Goal: Task Accomplishment & Management: Manage account settings

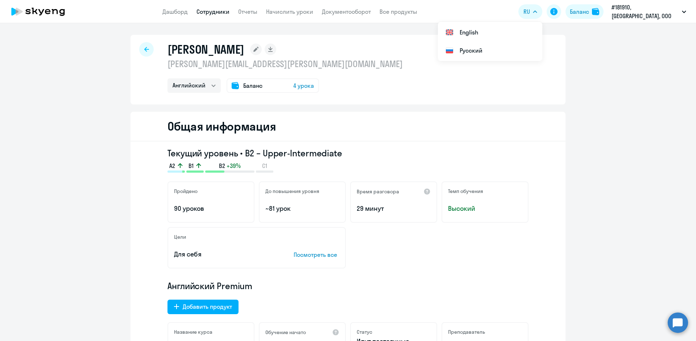
select select "english"
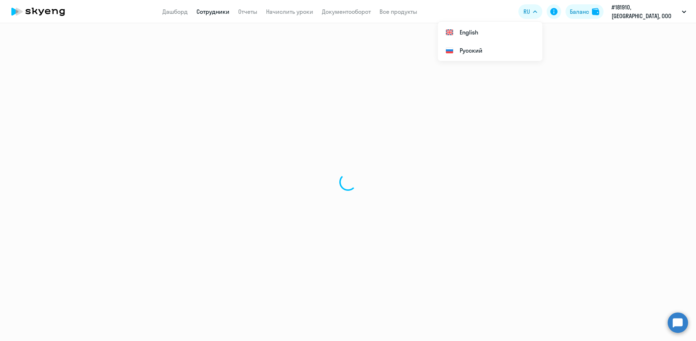
select select "30"
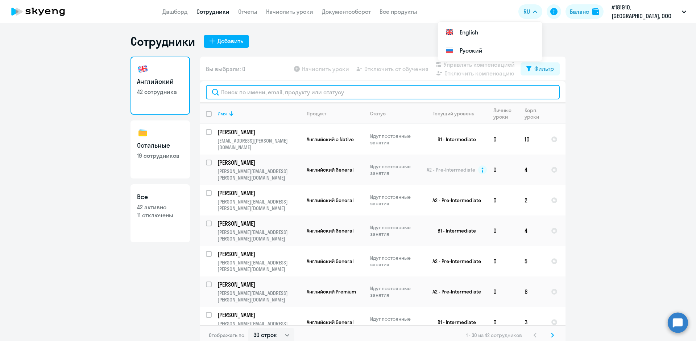
click at [222, 95] on input "text" at bounding box center [383, 92] width 354 height 15
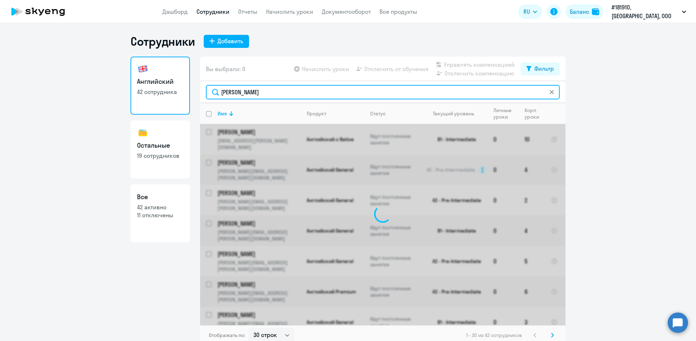
type input "[PERSON_NAME]"
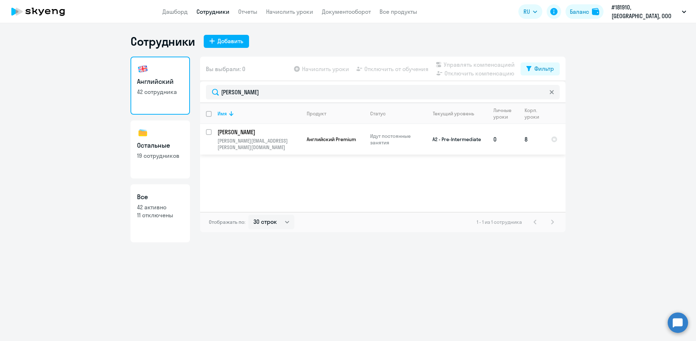
click at [245, 135] on p "[PERSON_NAME]" at bounding box center [259, 132] width 82 height 8
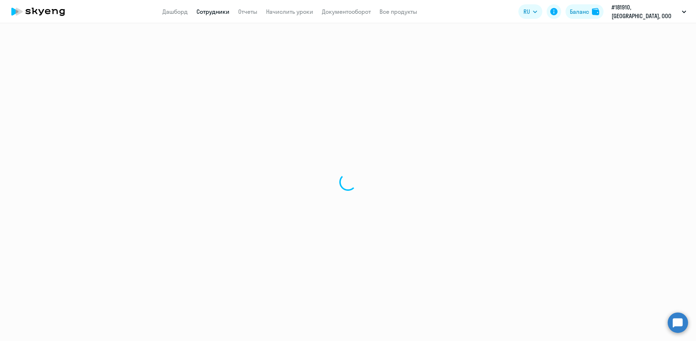
select select "english"
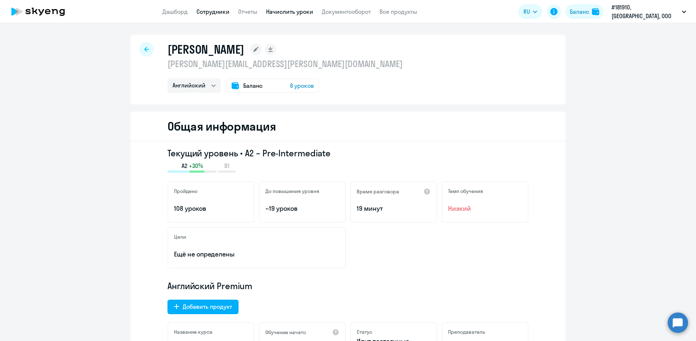
click at [291, 12] on link "Начислить уроки" at bounding box center [289, 11] width 47 height 7
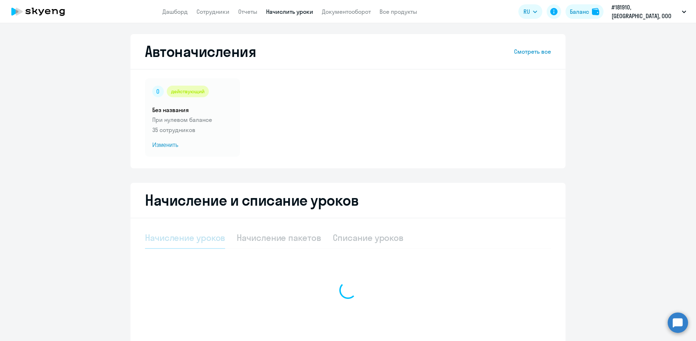
select select "10"
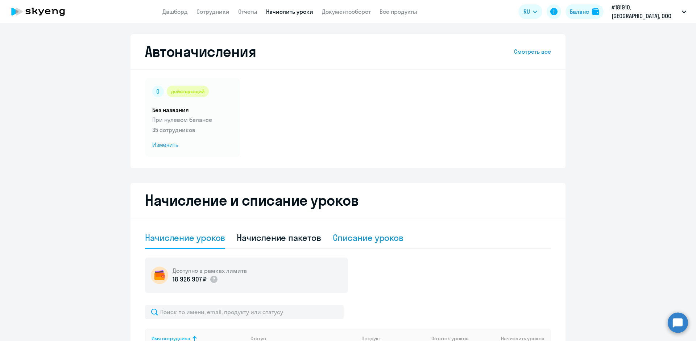
click at [341, 239] on div "Списание уроков" at bounding box center [368, 238] width 71 height 12
select select "10"
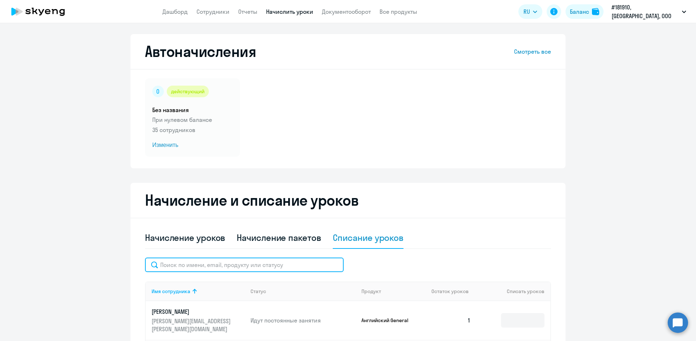
click at [226, 270] on input "text" at bounding box center [244, 265] width 199 height 15
type input "[PERSON_NAME]"
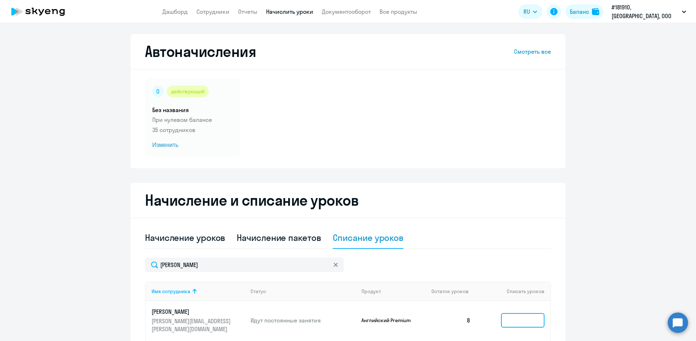
click at [504, 319] on input at bounding box center [523, 320] width 44 height 15
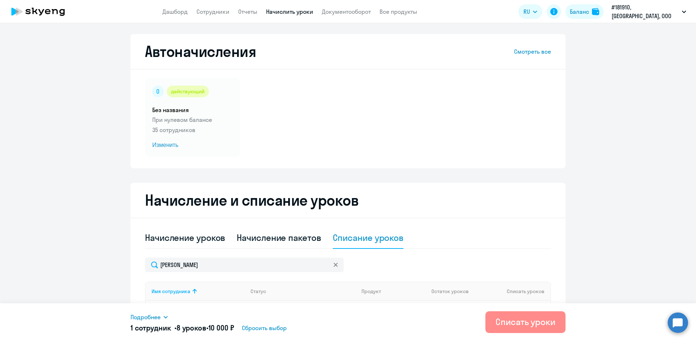
type input "8"
drag, startPoint x: 509, startPoint y: 324, endPoint x: 502, endPoint y: 324, distance: 6.5
click at [509, 324] on div "Списать уроки" at bounding box center [526, 322] width 60 height 12
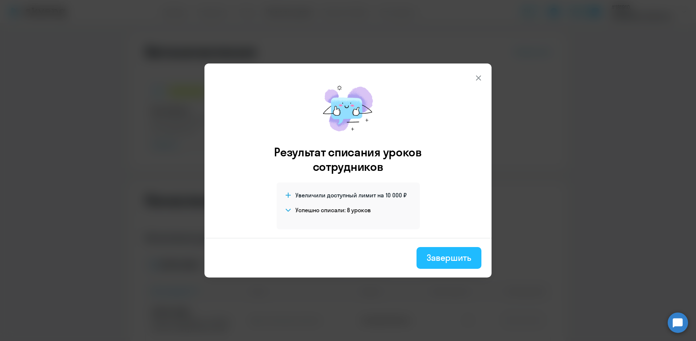
click at [431, 256] on div "Завершить" at bounding box center [449, 258] width 45 height 12
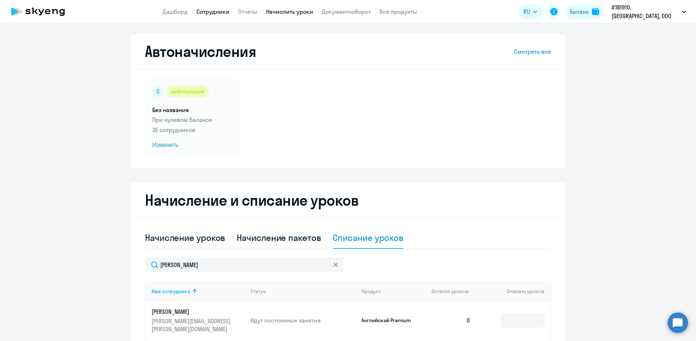
click at [218, 10] on link "Сотрудники" at bounding box center [213, 11] width 33 height 7
select select "30"
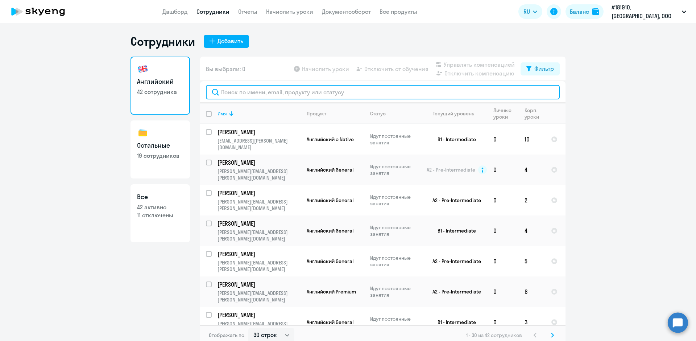
click at [231, 93] on input "text" at bounding box center [383, 92] width 354 height 15
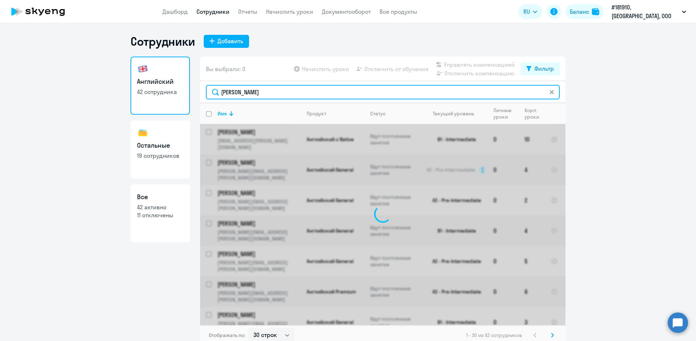
type input "[PERSON_NAME]"
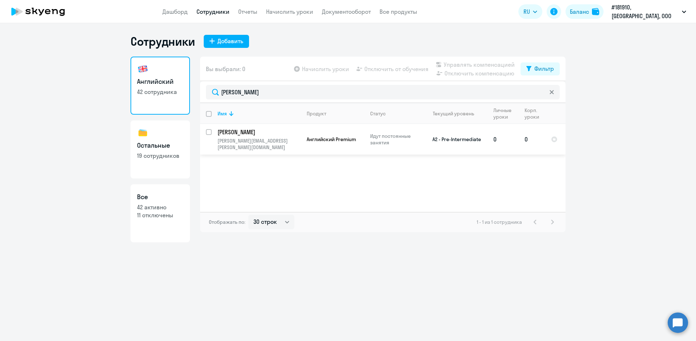
click at [286, 134] on p "[PERSON_NAME]" at bounding box center [259, 132] width 82 height 8
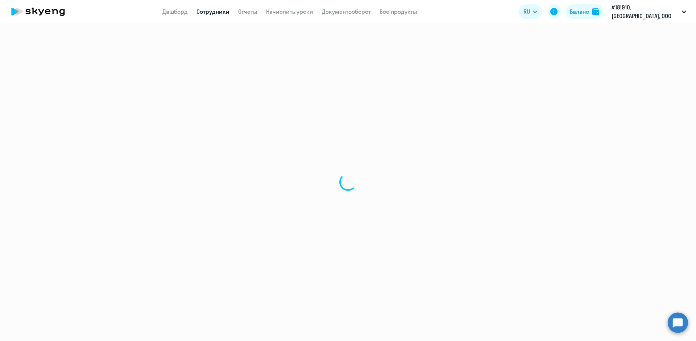
select select "english"
